Goal: Entertainment & Leisure: Consume media (video, audio)

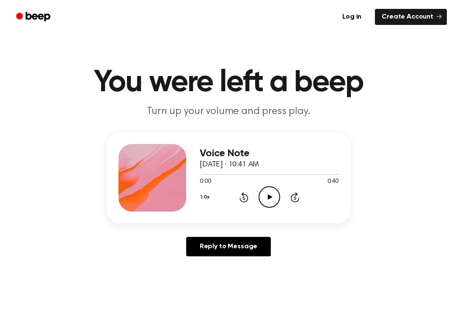
click at [269, 194] on icon "Play Audio" at bounding box center [269, 197] width 22 height 22
click at [266, 190] on icon "Pause Audio" at bounding box center [269, 197] width 22 height 22
click at [247, 194] on icon "Rewind 5 seconds" at bounding box center [243, 197] width 9 height 11
click at [247, 201] on icon at bounding box center [243, 197] width 9 height 10
click at [279, 196] on circle at bounding box center [269, 197] width 21 height 21
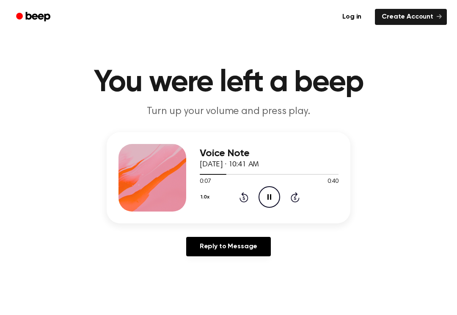
click at [253, 194] on div "1.0x Rewind 5 seconds Pause Audio Skip 5 seconds" at bounding box center [269, 197] width 139 height 22
click at [275, 195] on icon "Pause Audio" at bounding box center [269, 197] width 22 height 22
click at [252, 199] on div "1.0x Rewind 5 seconds Play Audio Skip 5 seconds" at bounding box center [269, 197] width 139 height 22
click at [252, 198] on div "1.0x Rewind 5 seconds Play Audio Skip 5 seconds" at bounding box center [269, 197] width 139 height 22
click at [241, 194] on icon at bounding box center [243, 197] width 9 height 10
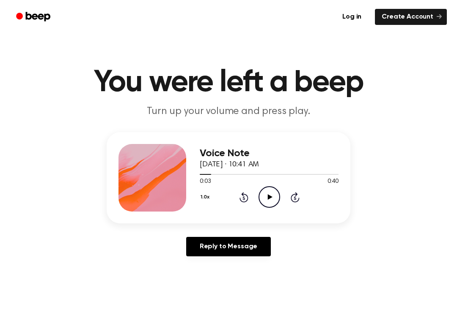
click at [241, 194] on icon "Rewind 5 seconds" at bounding box center [243, 197] width 9 height 11
click at [267, 197] on icon "Play Audio" at bounding box center [269, 197] width 22 height 22
click at [278, 200] on icon "Pause Audio" at bounding box center [269, 197] width 22 height 22
click at [245, 199] on icon "Rewind 5 seconds" at bounding box center [243, 197] width 9 height 11
click at [272, 200] on icon "Play Audio" at bounding box center [269, 197] width 22 height 22
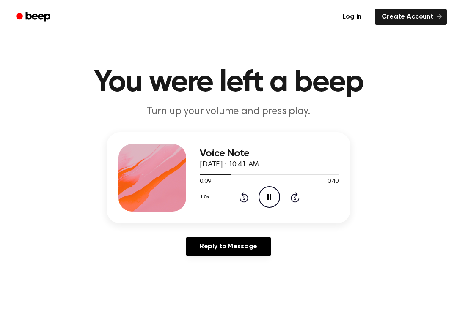
click at [279, 195] on circle at bounding box center [269, 197] width 21 height 21
click at [247, 193] on icon "Rewind 5 seconds" at bounding box center [243, 197] width 9 height 11
click at [245, 201] on icon "Rewind 5 seconds" at bounding box center [243, 197] width 9 height 11
click at [266, 204] on icon "Play Audio" at bounding box center [269, 197] width 22 height 22
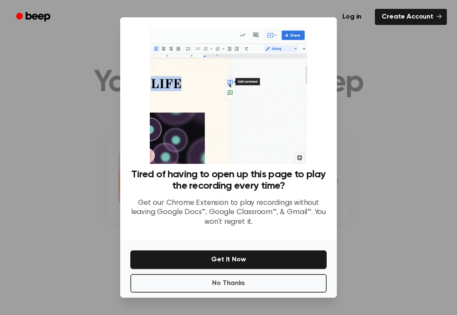
click at [250, 280] on button "No Thanks" at bounding box center [228, 283] width 196 height 19
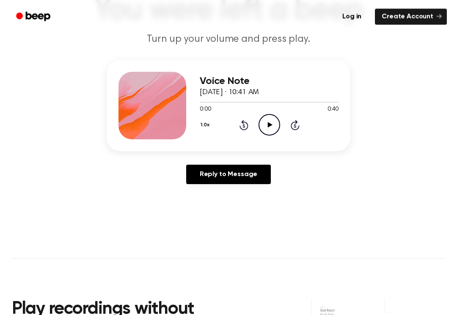
click at [273, 128] on icon "Play Audio" at bounding box center [269, 126] width 22 height 22
click at [271, 125] on icon at bounding box center [269, 124] width 4 height 5
click at [242, 125] on icon "Rewind 5 seconds" at bounding box center [243, 125] width 9 height 11
click at [275, 125] on icon "Play Audio" at bounding box center [269, 125] width 22 height 22
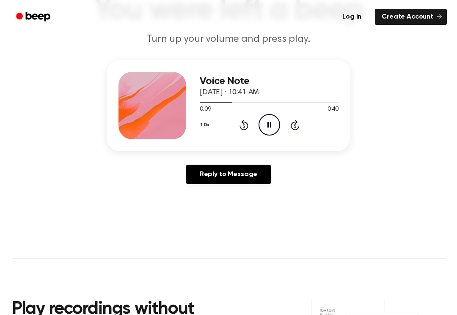
click at [263, 128] on icon "Pause Audio" at bounding box center [269, 125] width 22 height 22
click at [261, 130] on icon "Play Audio" at bounding box center [269, 125] width 22 height 22
click at [274, 115] on icon "Pause Audio" at bounding box center [269, 125] width 22 height 22
click at [244, 130] on icon at bounding box center [243, 125] width 9 height 10
click at [247, 123] on icon "Rewind 5 seconds" at bounding box center [243, 125] width 9 height 11
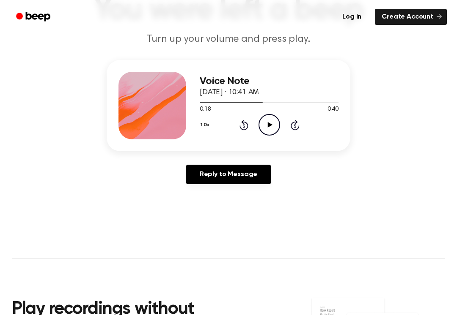
click at [250, 126] on div "1.0x Rewind 5 seconds Play Audio Skip 5 seconds" at bounding box center [269, 125] width 139 height 22
click at [244, 123] on icon "Rewind 5 seconds" at bounding box center [243, 125] width 9 height 11
click at [280, 125] on circle at bounding box center [269, 125] width 21 height 21
click at [266, 121] on icon "Pause Audio" at bounding box center [269, 125] width 22 height 22
click at [244, 123] on icon at bounding box center [243, 125] width 9 height 10
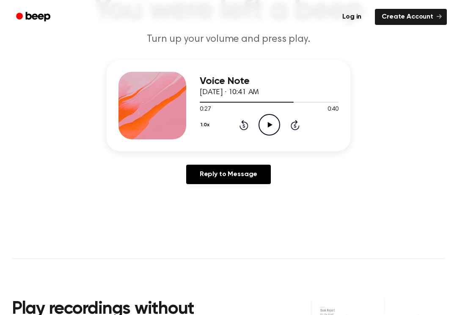
click at [279, 126] on icon "Play Audio" at bounding box center [269, 125] width 22 height 22
click at [248, 129] on icon "Rewind 5 seconds" at bounding box center [243, 125] width 9 height 11
click at [248, 126] on icon at bounding box center [243, 125] width 9 height 10
click at [275, 122] on icon "Pause Audio" at bounding box center [269, 125] width 22 height 22
